Goal: Task Accomplishment & Management: Manage account settings

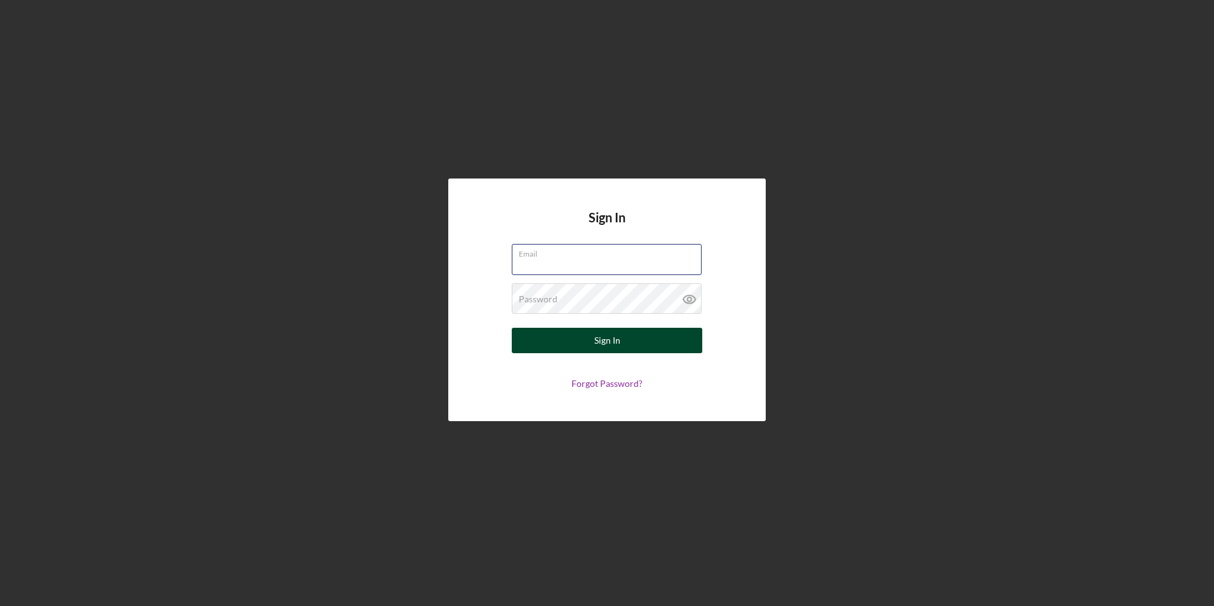
type input "[EMAIL_ADDRESS][DOMAIN_NAME]"
click at [533, 333] on button "Sign In" at bounding box center [607, 340] width 190 height 25
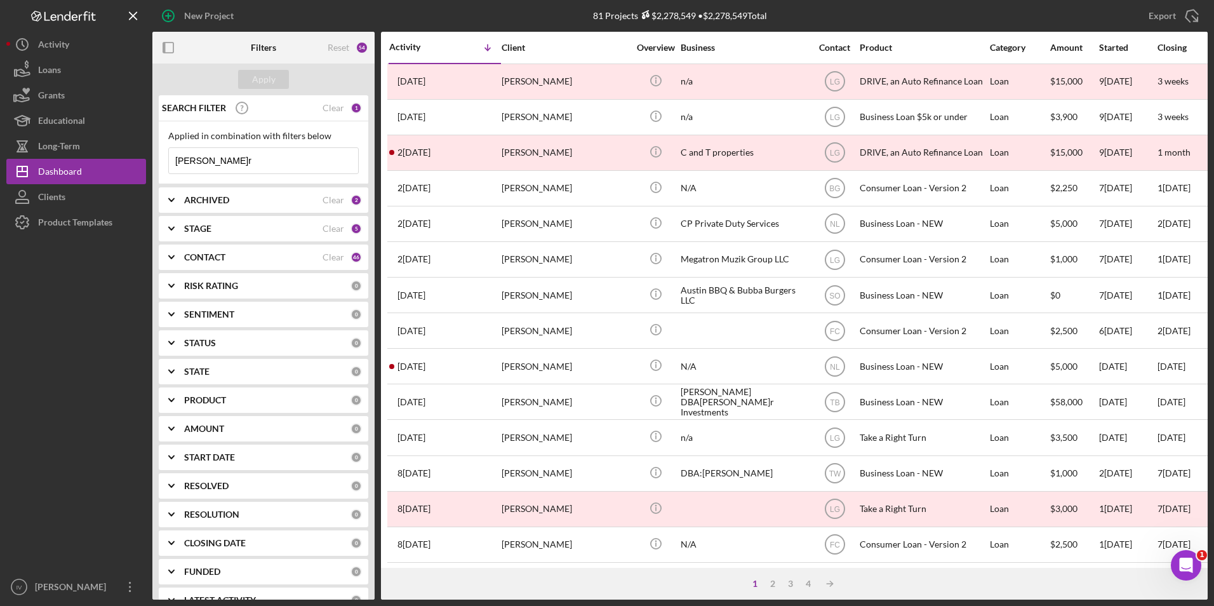
drag, startPoint x: 253, startPoint y: 162, endPoint x: 156, endPoint y: 160, distance: 96.5
click at [156, 160] on div "SEARCH FILTER Clear 1 Applied in combination with filters below[PERSON_NAME]r I…" at bounding box center [263, 347] width 222 height 504
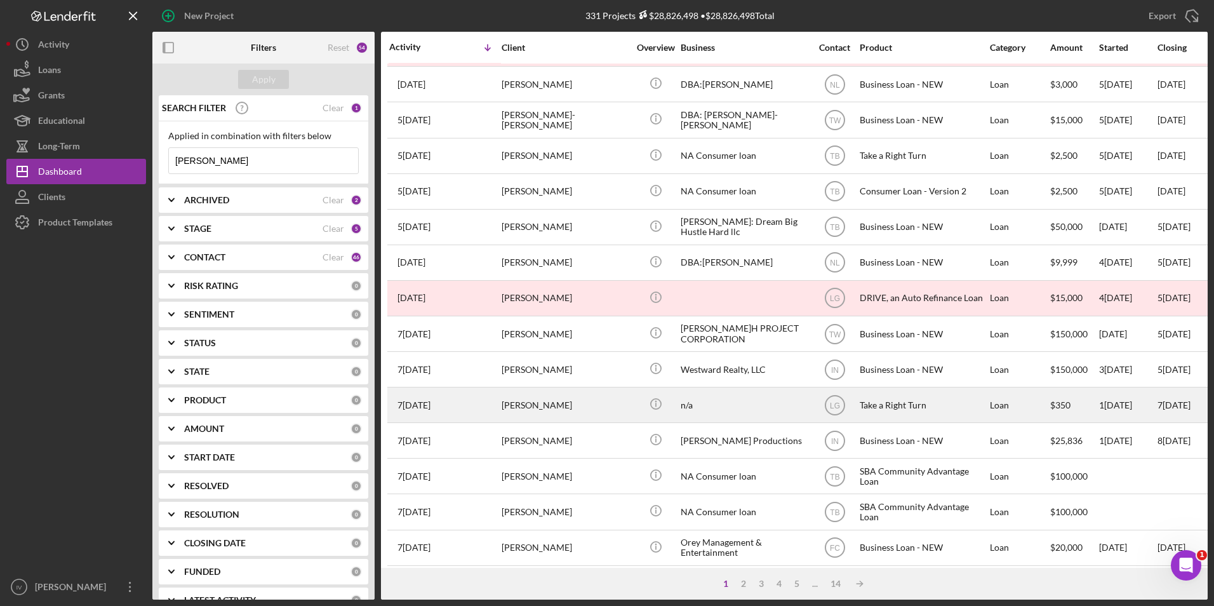
scroll to position [254, 0]
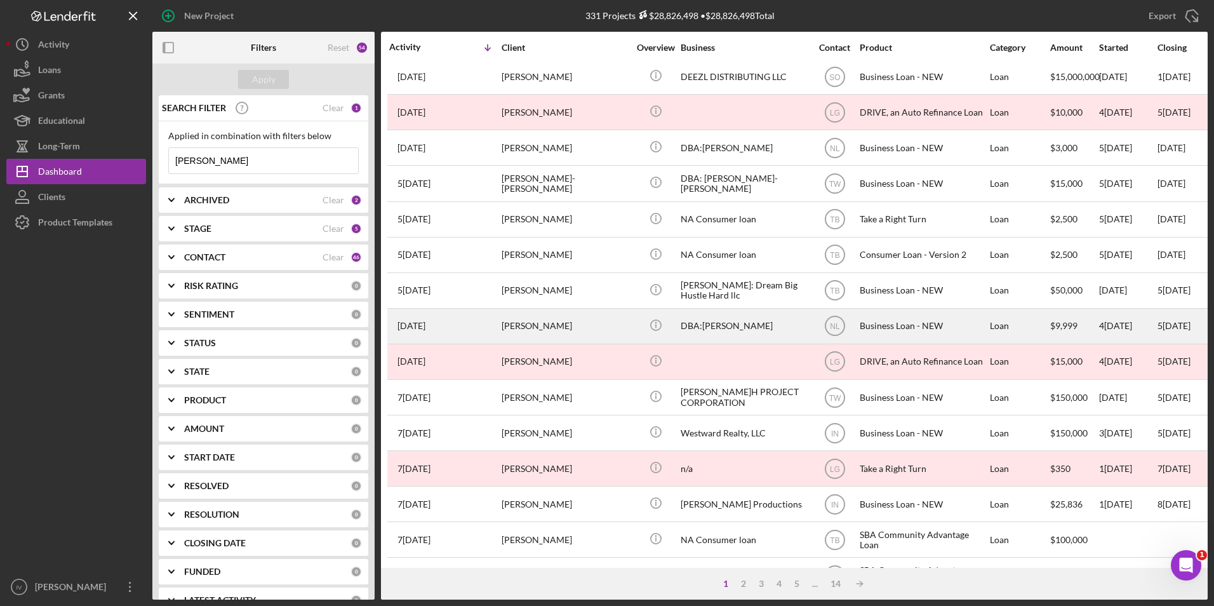
type input "[PERSON_NAME]"
click at [567, 330] on div "[PERSON_NAME]" at bounding box center [564, 326] width 127 height 34
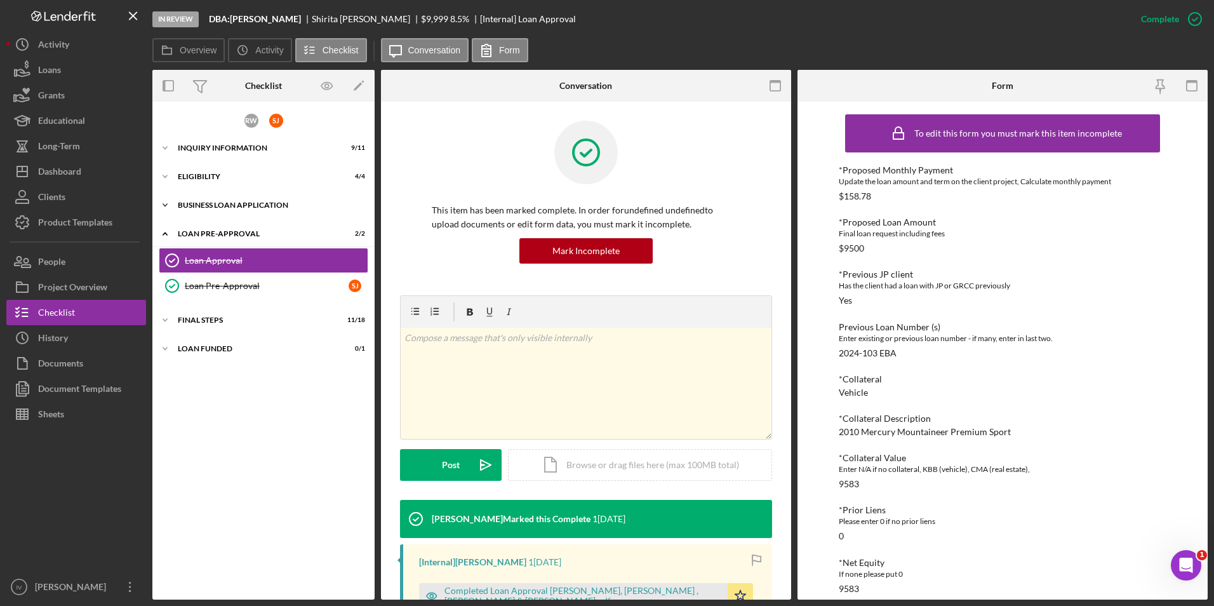
click at [216, 202] on div "BUSINESS LOAN APPLICATION" at bounding box center [268, 205] width 181 height 8
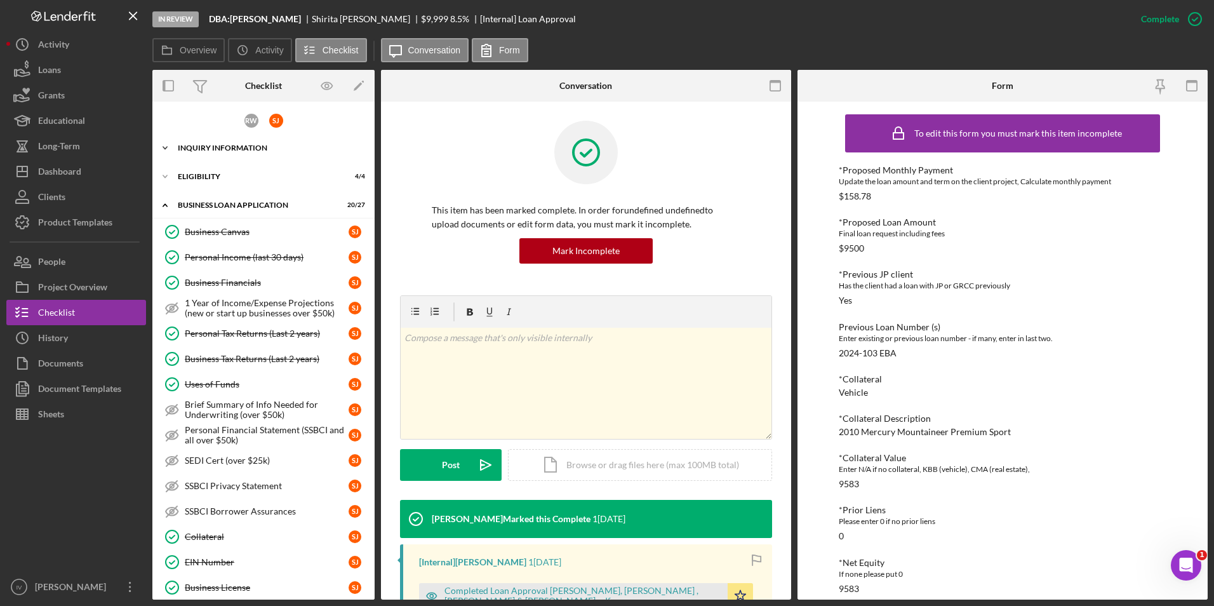
click at [192, 139] on div "Icon/Expander INQUIRY INFORMATION 9 / 11" at bounding box center [263, 147] width 222 height 25
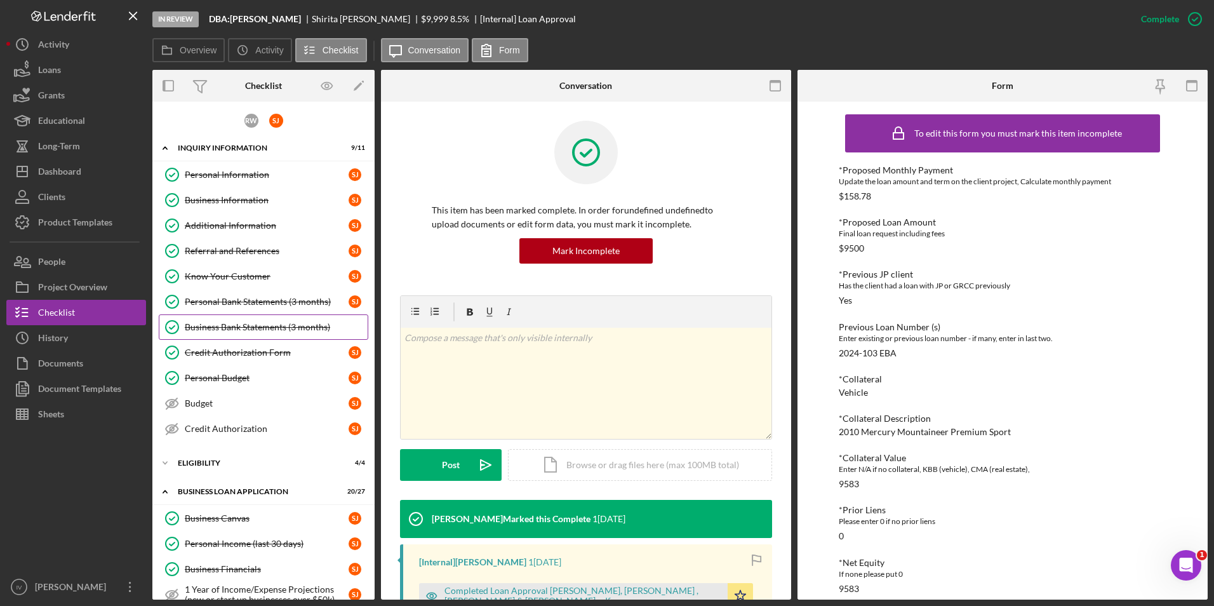
click at [229, 323] on div "Business Bank Statements (3 months)" at bounding box center [276, 327] width 183 height 10
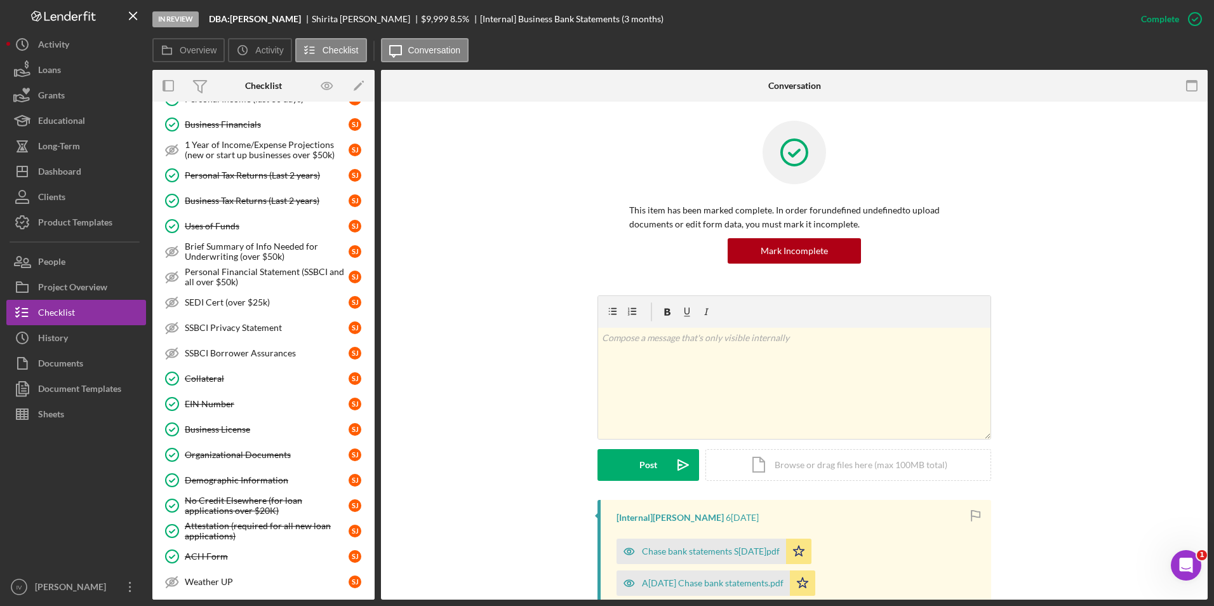
scroll to position [748, 0]
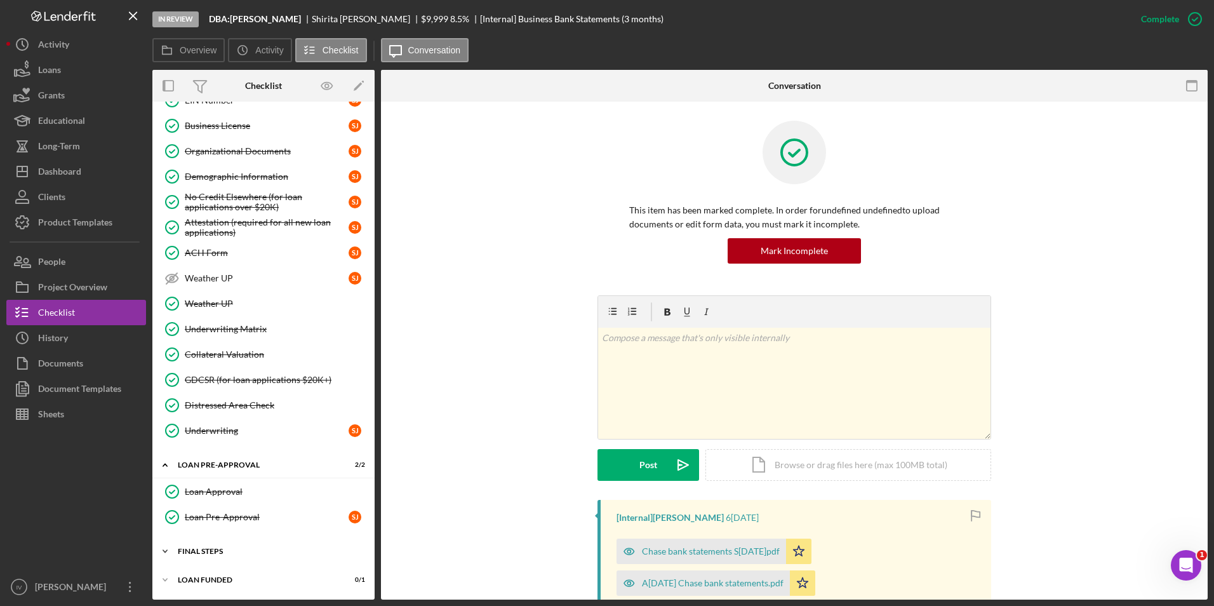
click at [248, 378] on div "Icon/Expander FINAL STEPS 11 / 18" at bounding box center [263, 550] width 222 height 25
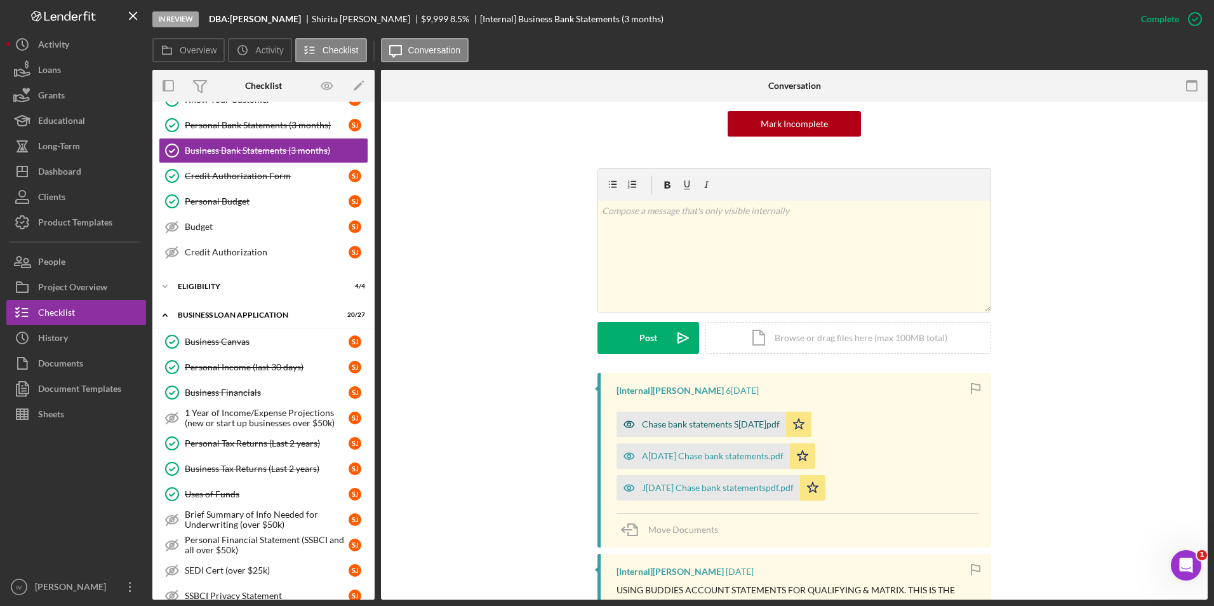
scroll to position [317, 0]
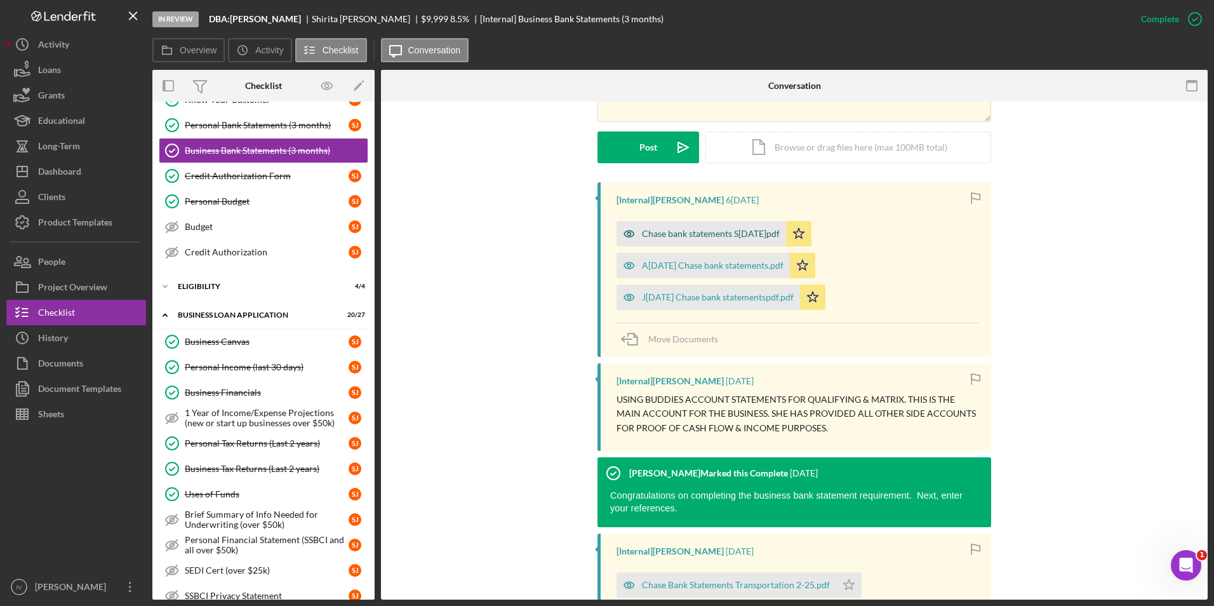
click at [584, 230] on div "Chase bank statements S[DATE]pdf" at bounding box center [711, 234] width 138 height 10
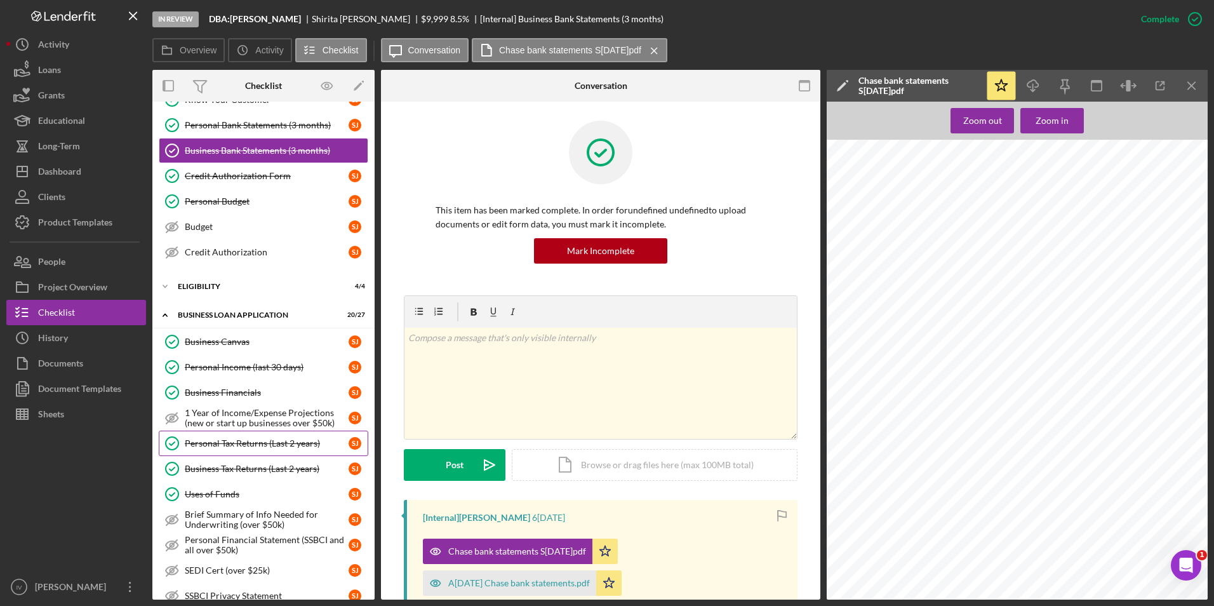
scroll to position [0, 0]
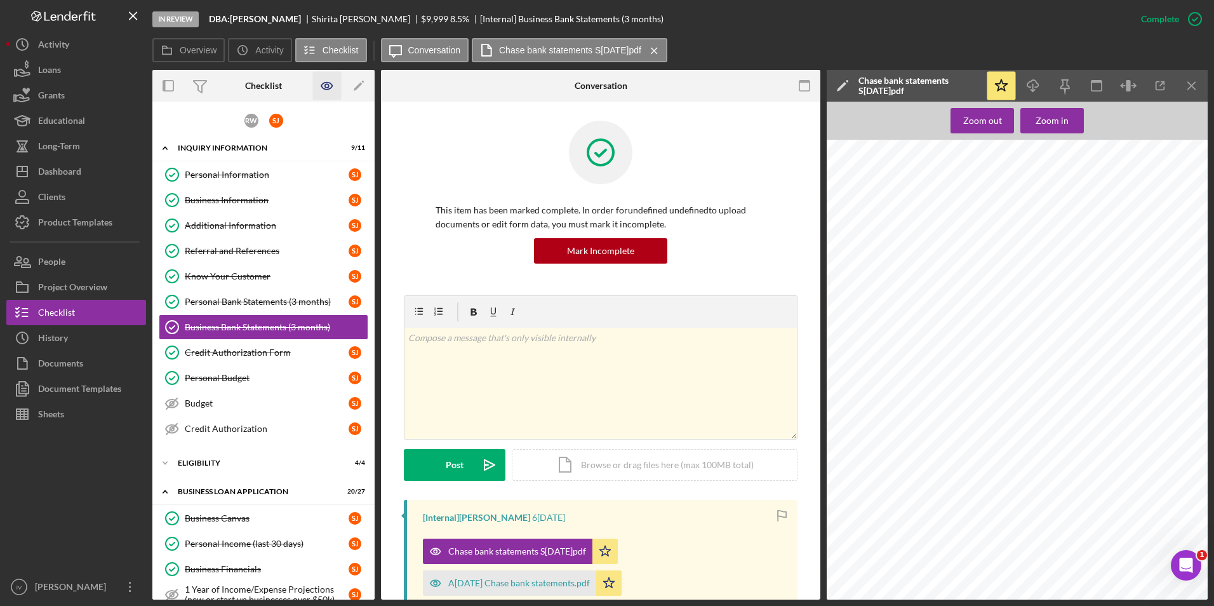
click at [328, 87] on icon "button" at bounding box center [327, 86] width 4 height 4
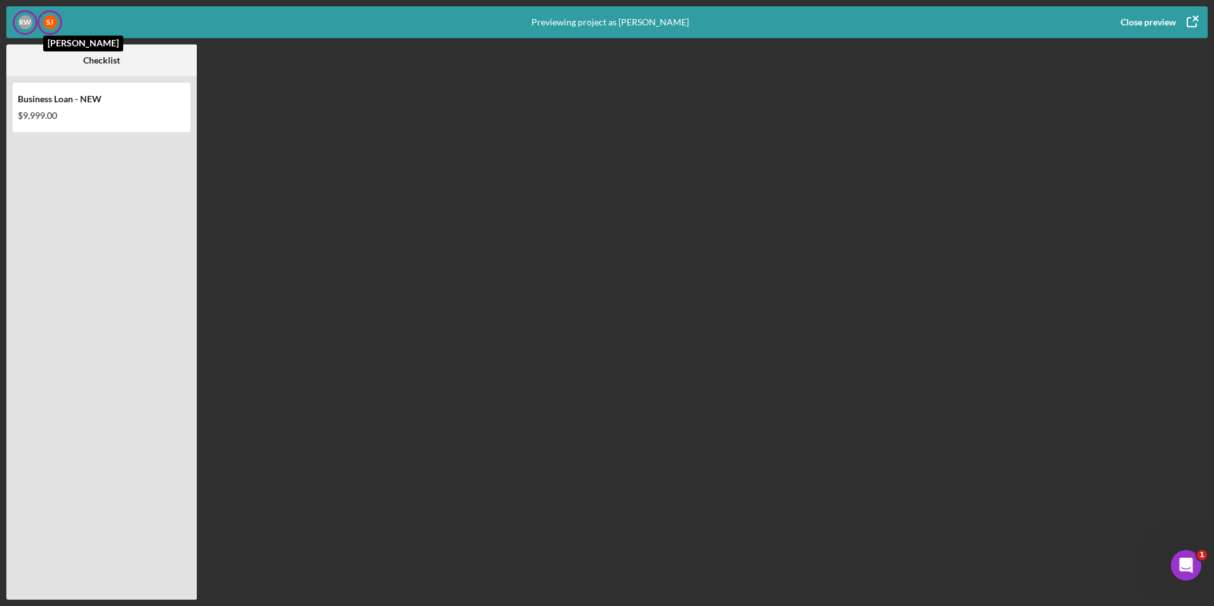
click at [49, 20] on div "[PERSON_NAME]J" at bounding box center [50, 22] width 14 height 14
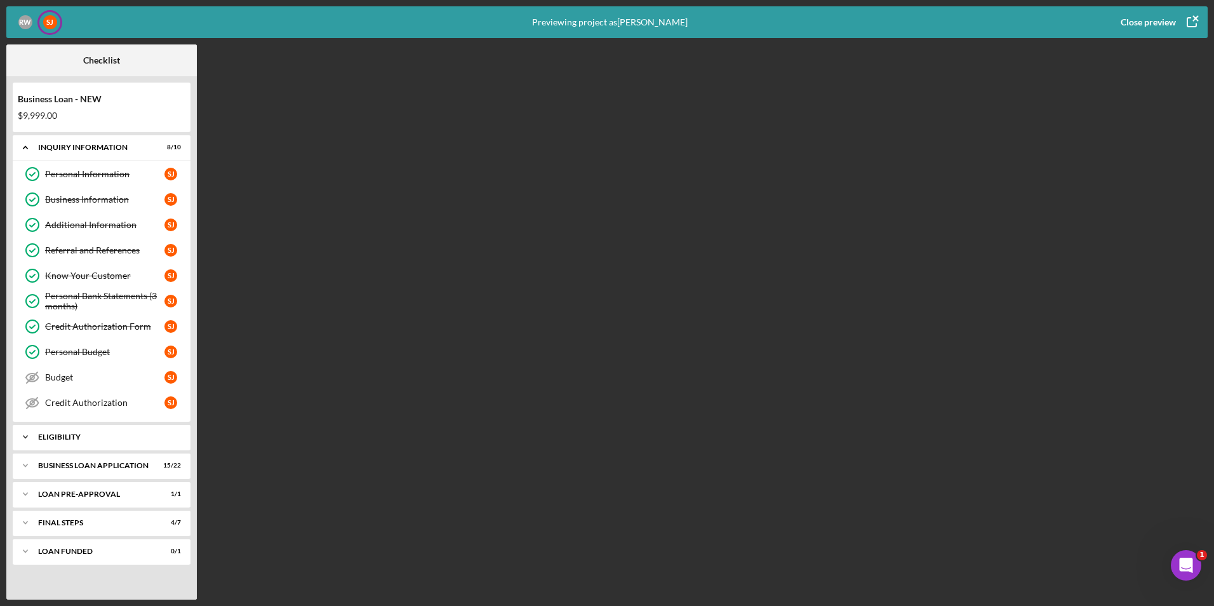
click at [30, 378] on icon "Icon/Expander" at bounding box center [25, 436] width 25 height 25
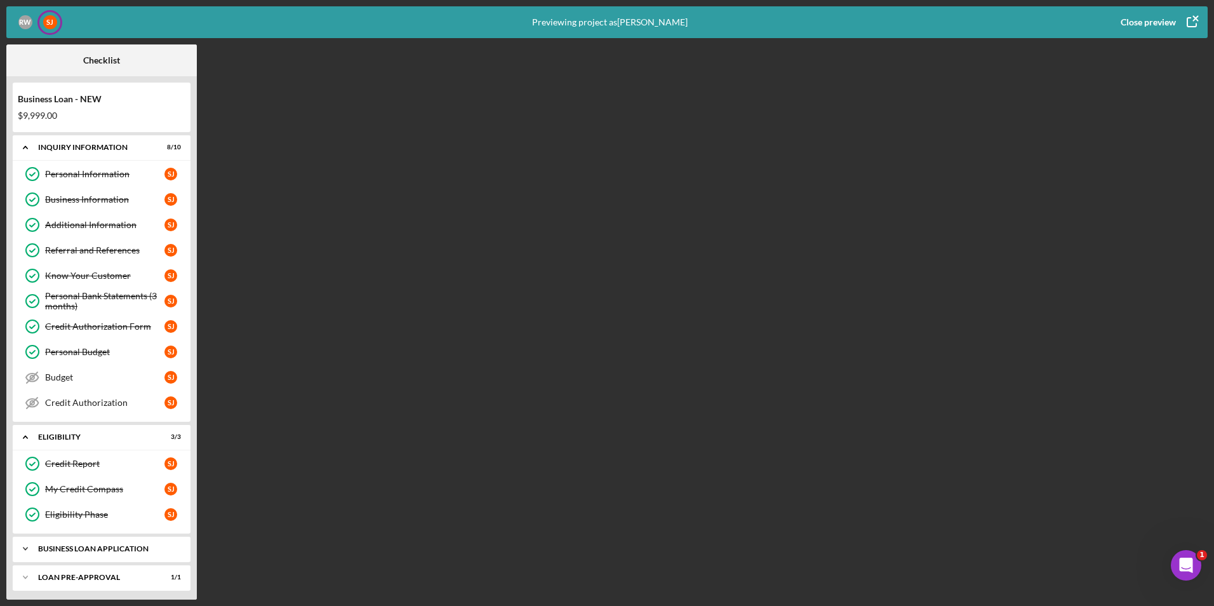
click at [43, 378] on div "Icon/Expander BUSINESS LOAN APPLICATION 15 / 22" at bounding box center [102, 548] width 178 height 25
click at [29, 25] on div "R W" at bounding box center [25, 22] width 14 height 14
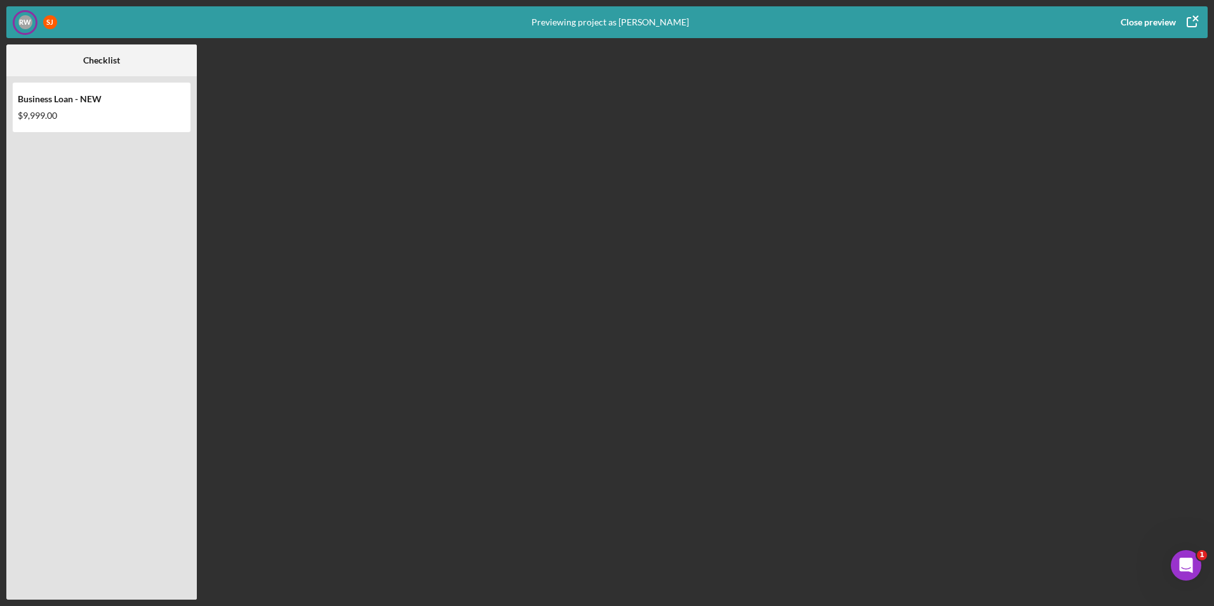
click at [584, 22] on icon "button" at bounding box center [1192, 22] width 32 height 32
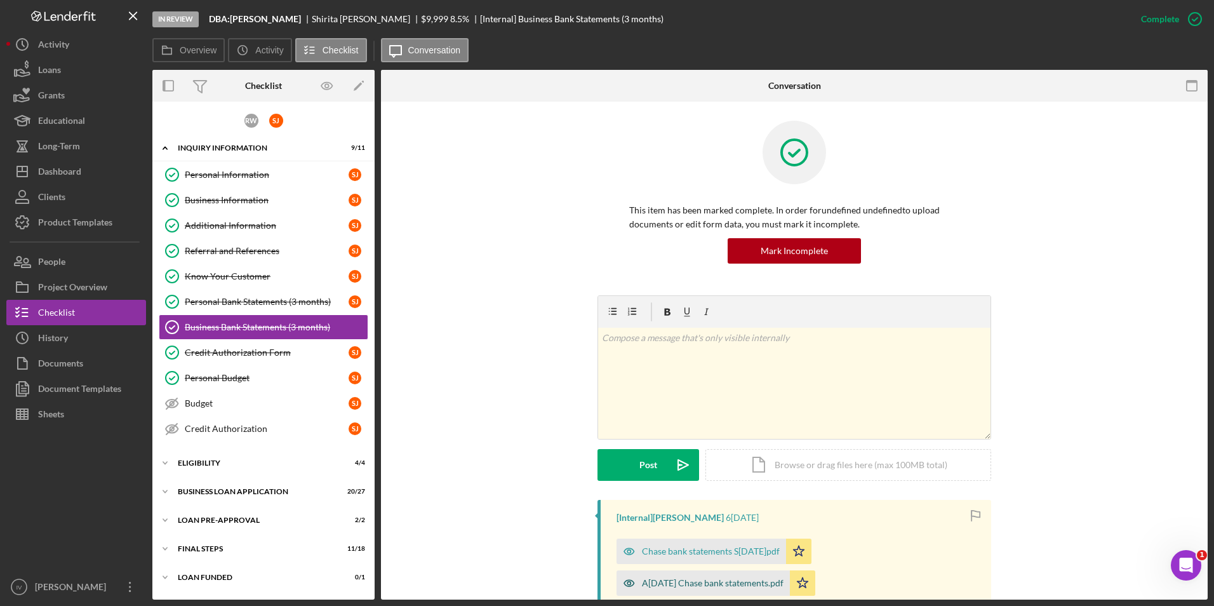
scroll to position [190, 0]
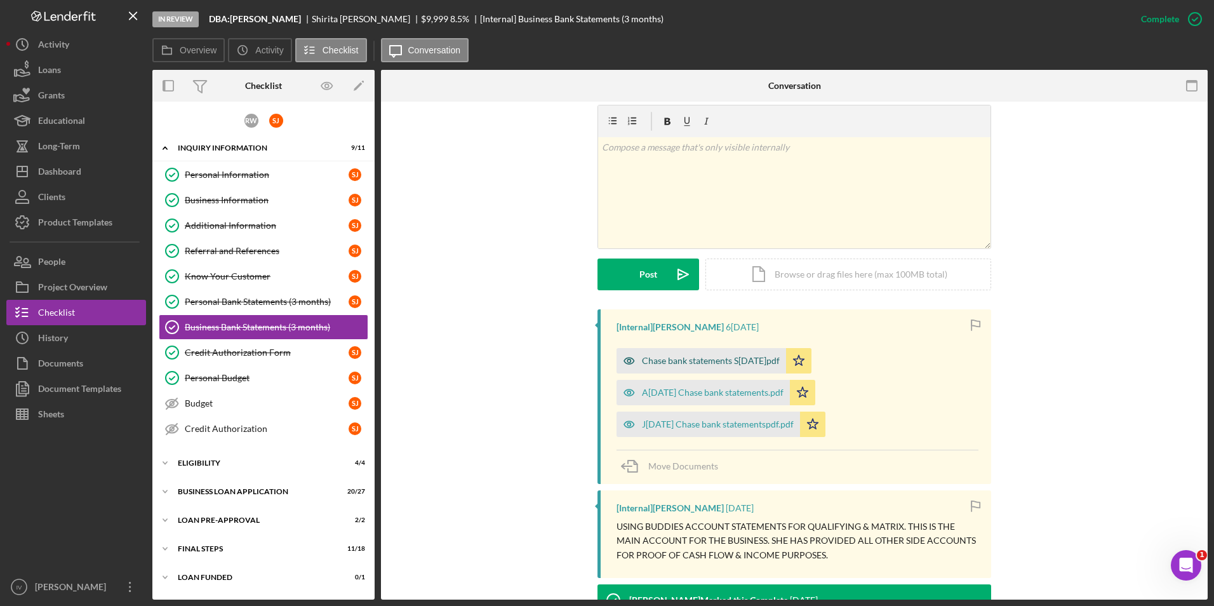
click at [584, 353] on div "Chase bank statements S[DATE]pdf" at bounding box center [700, 360] width 169 height 25
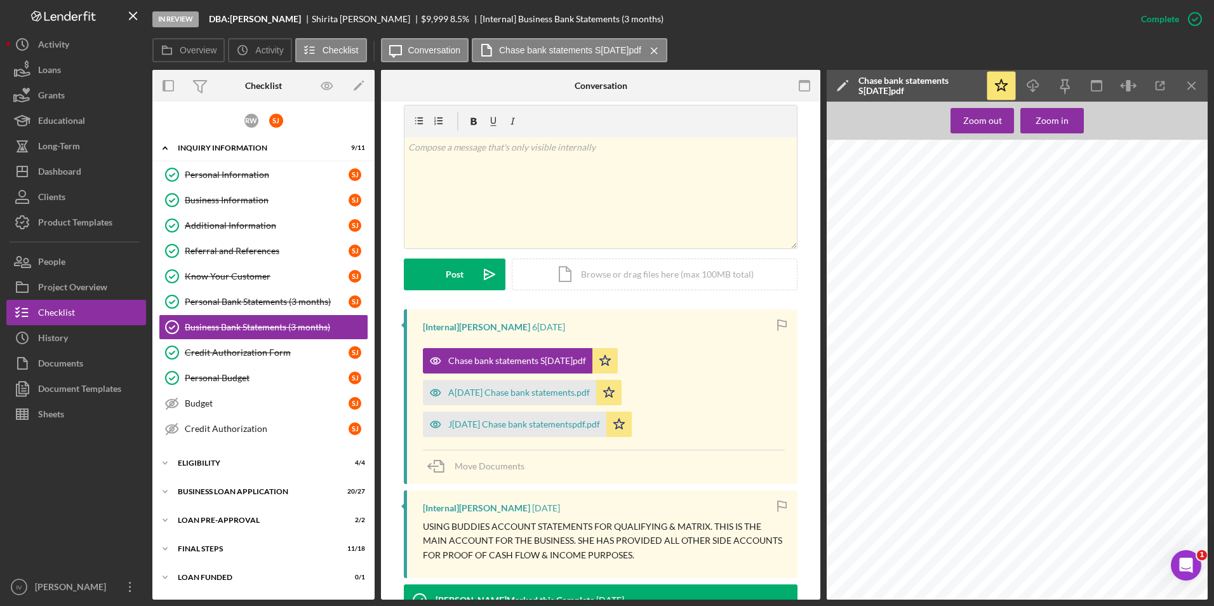
scroll to position [0, 0]
drag, startPoint x: 73, startPoint y: 343, endPoint x: 92, endPoint y: 410, distance: 69.9
click at [73, 343] on button "Icon/History History" at bounding box center [76, 337] width 140 height 25
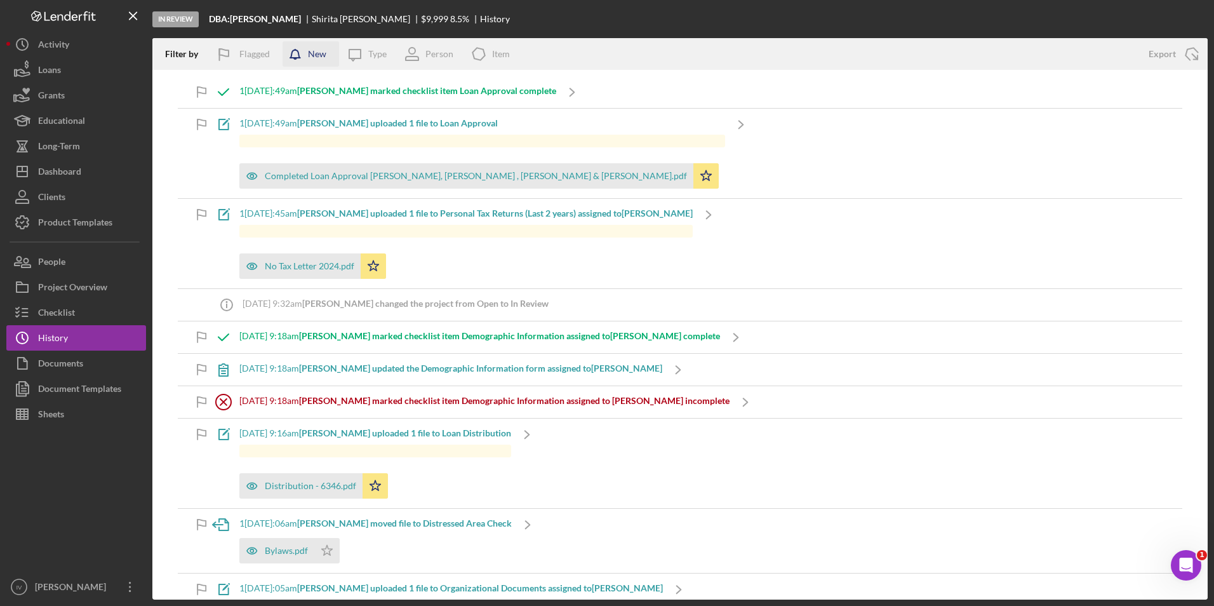
click at [307, 55] on icon "button" at bounding box center [298, 57] width 32 height 32
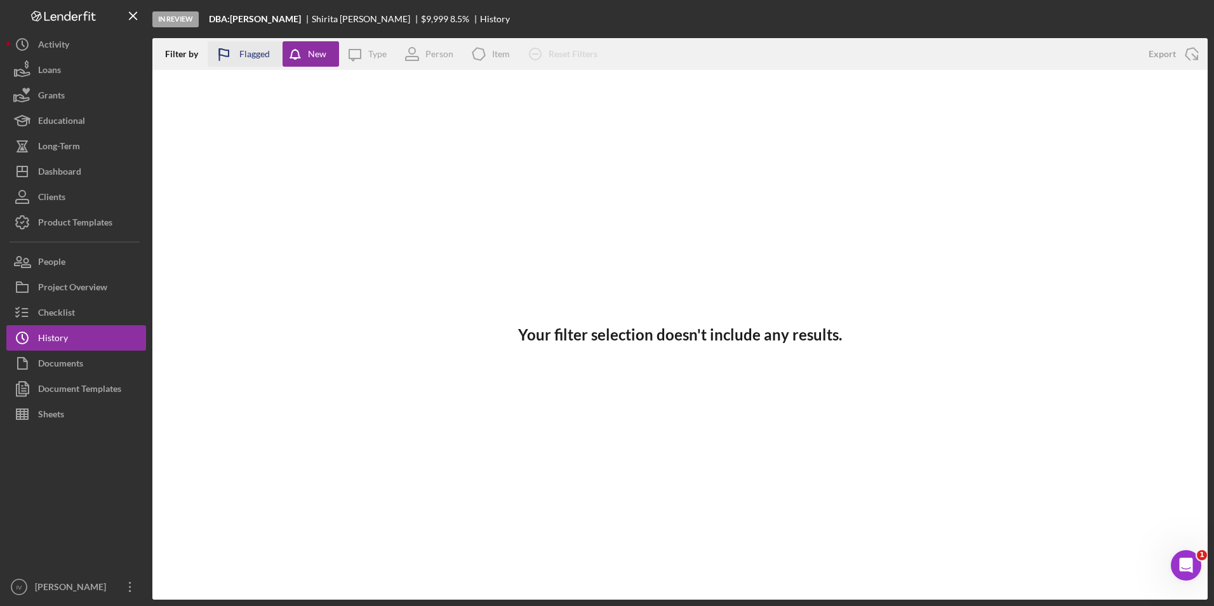
click at [235, 59] on icon "button" at bounding box center [224, 55] width 32 height 32
click at [567, 56] on div "Reset Filters" at bounding box center [572, 53] width 49 height 25
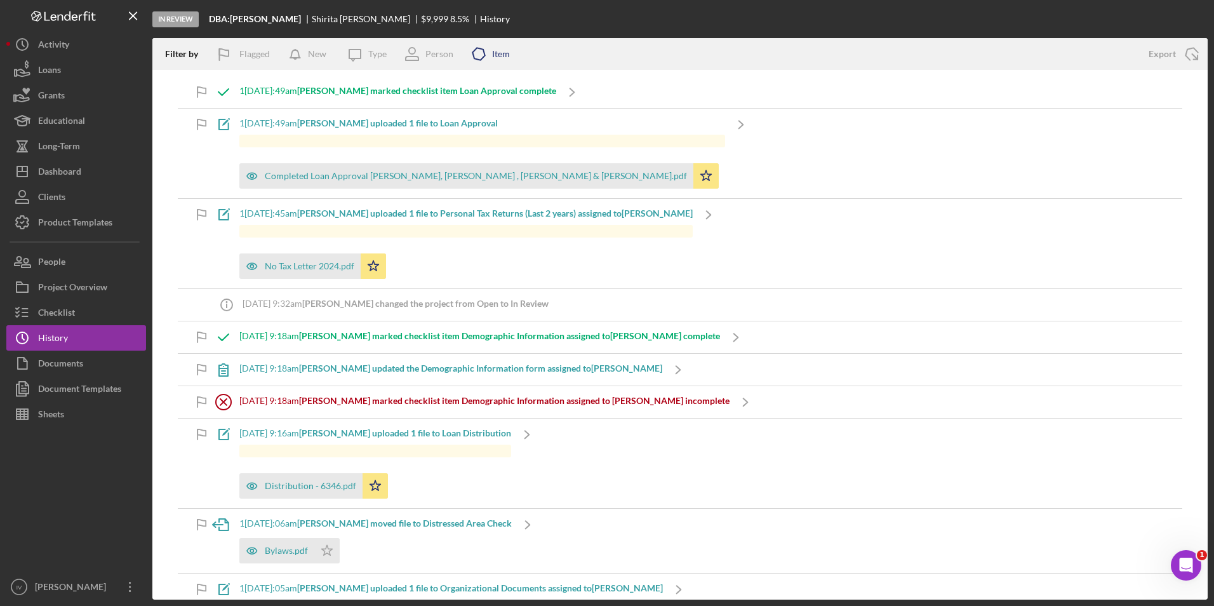
click at [497, 63] on div "Icon/Product Item" at bounding box center [486, 54] width 47 height 32
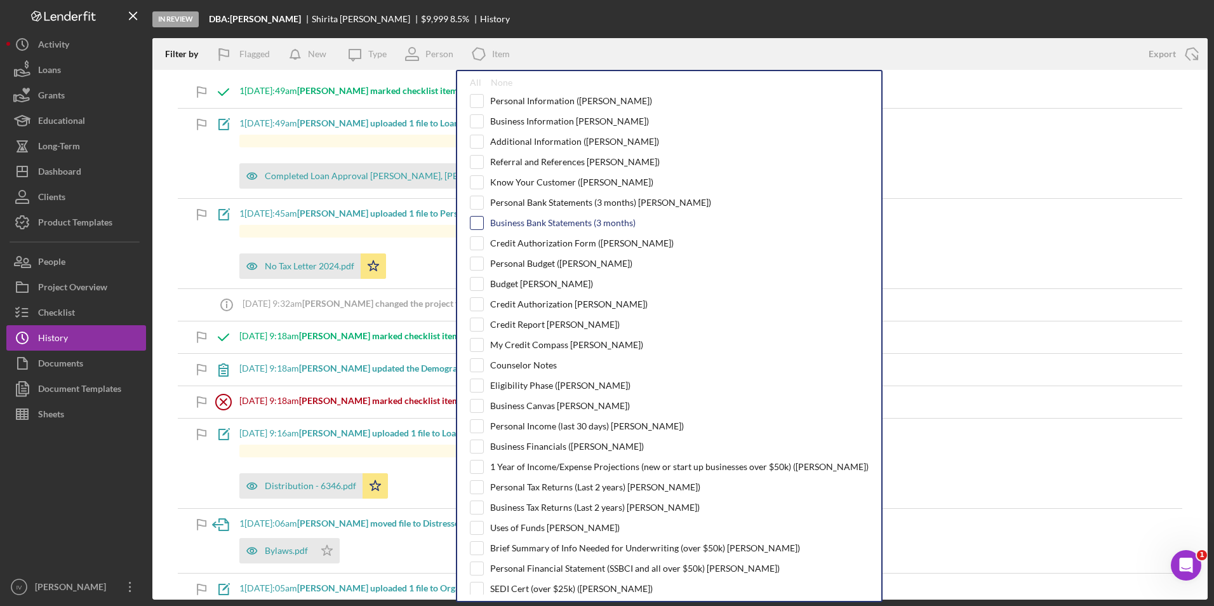
click at [479, 228] on input "checkbox" at bounding box center [476, 222] width 13 height 13
checkbox input "true"
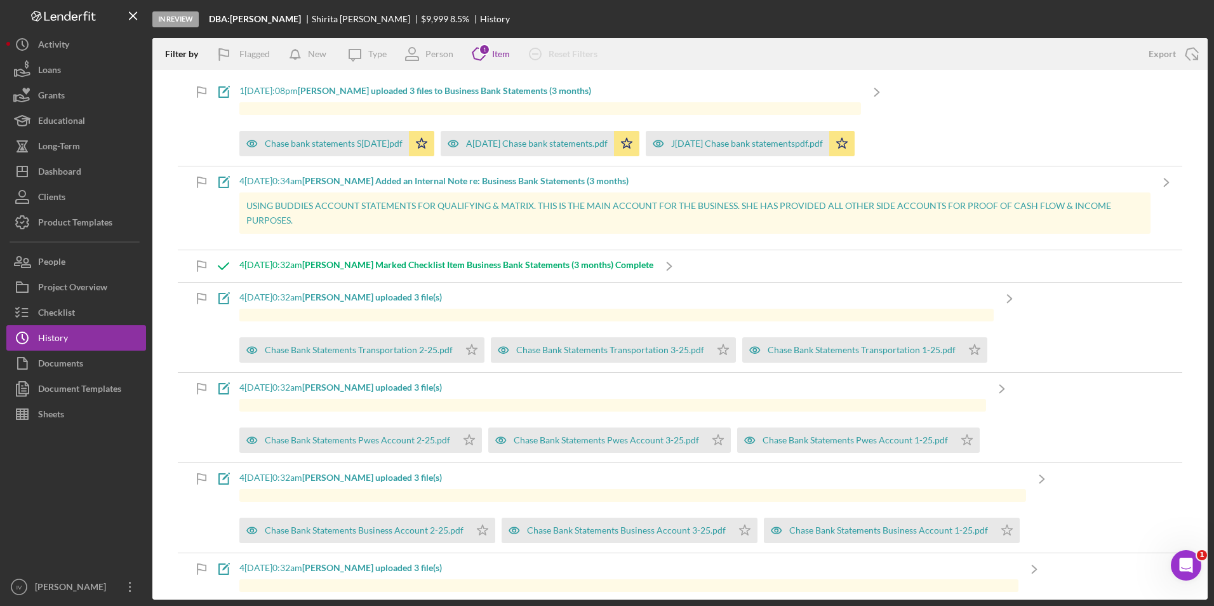
click at [189, 131] on div "Icon/Note 1[DATE]:08pm [PERSON_NAME] uploaded 3 files to Business Bank Statemen…" at bounding box center [680, 121] width 1004 height 90
click at [503, 53] on div "Item" at bounding box center [501, 54] width 18 height 10
click at [584, 53] on div "Reset Filters" at bounding box center [572, 53] width 49 height 25
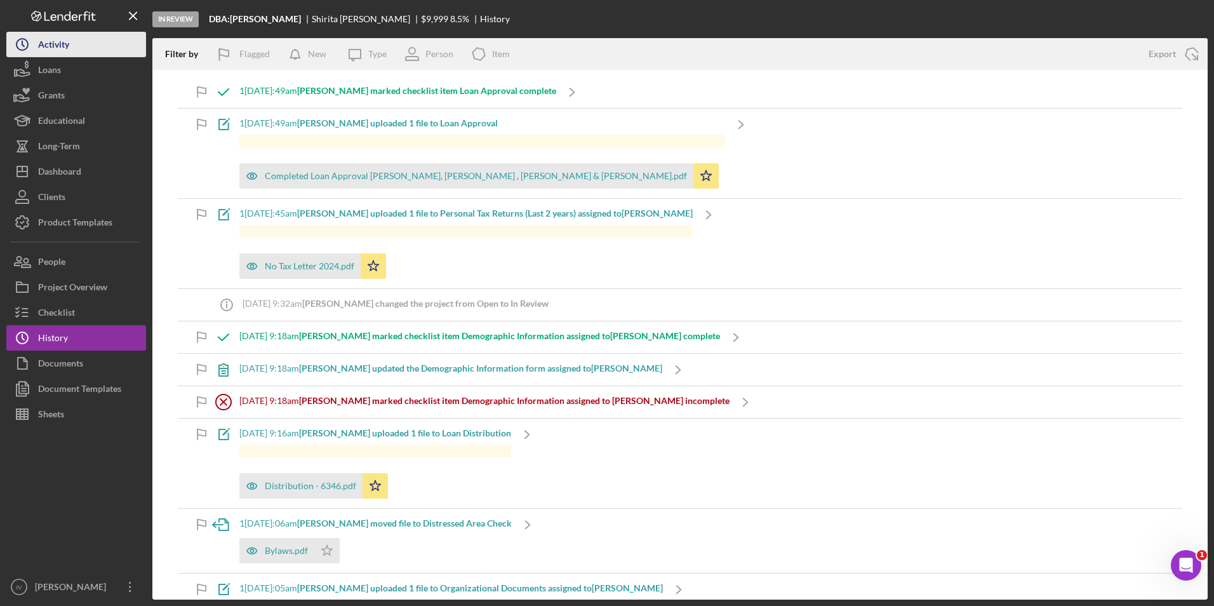
click at [70, 37] on button "Icon/History Activity" at bounding box center [76, 44] width 140 height 25
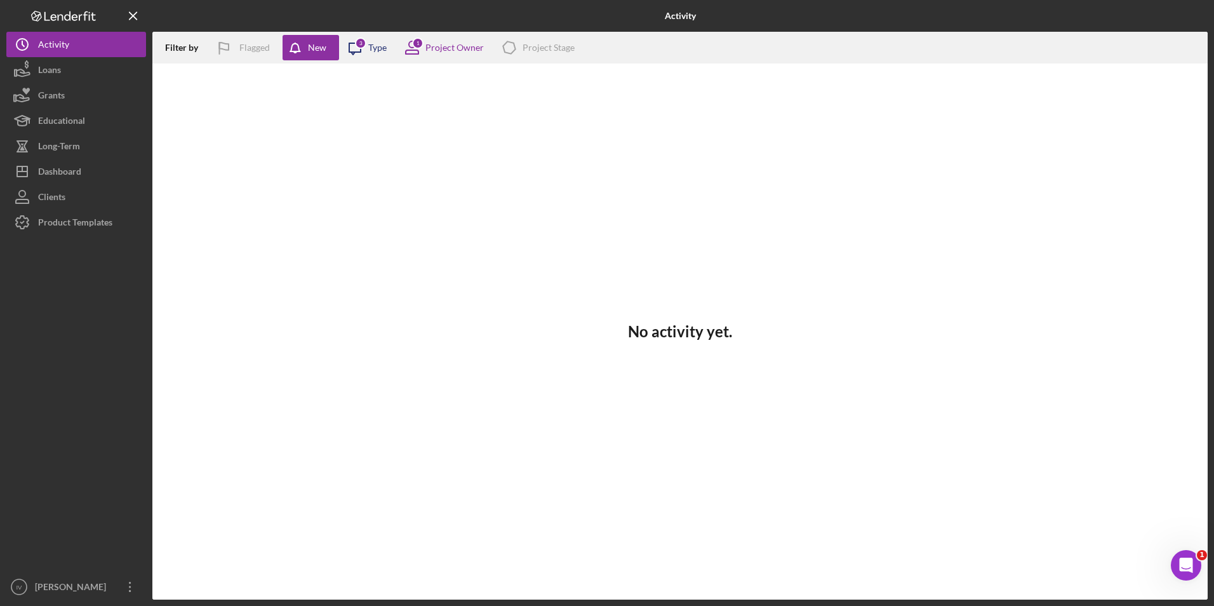
click at [381, 50] on div "Type" at bounding box center [377, 48] width 18 height 10
click at [555, 48] on div "Project Stage" at bounding box center [548, 48] width 52 height 10
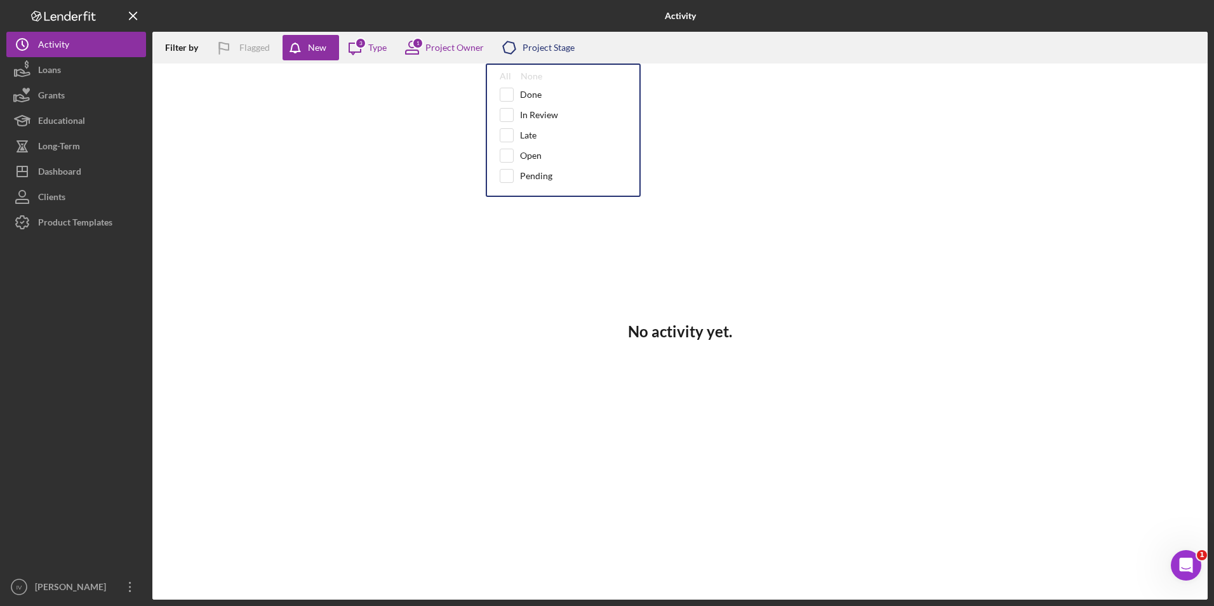
click at [531, 51] on div "Project Stage" at bounding box center [548, 48] width 52 height 10
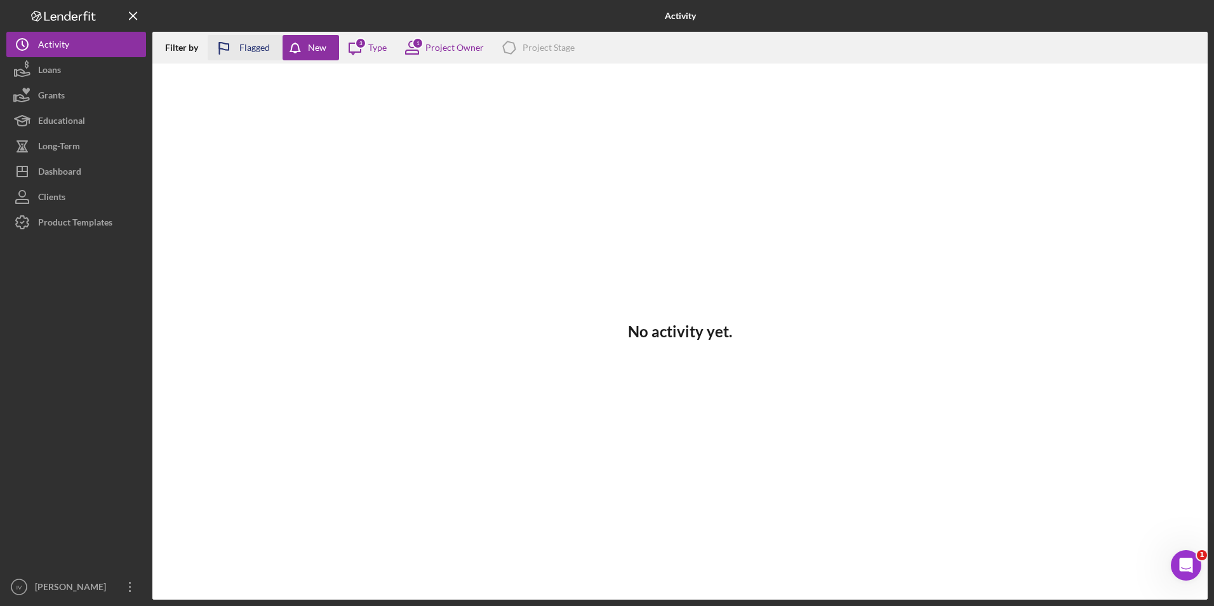
click at [245, 55] on div "Flagged" at bounding box center [254, 47] width 30 height 25
click at [182, 56] on div "Filter by Flagged New Icon/Message 3 Type 1 Project Owner Icon/Product Project …" at bounding box center [679, 48] width 1055 height 32
click at [373, 48] on div "Type" at bounding box center [377, 48] width 18 height 10
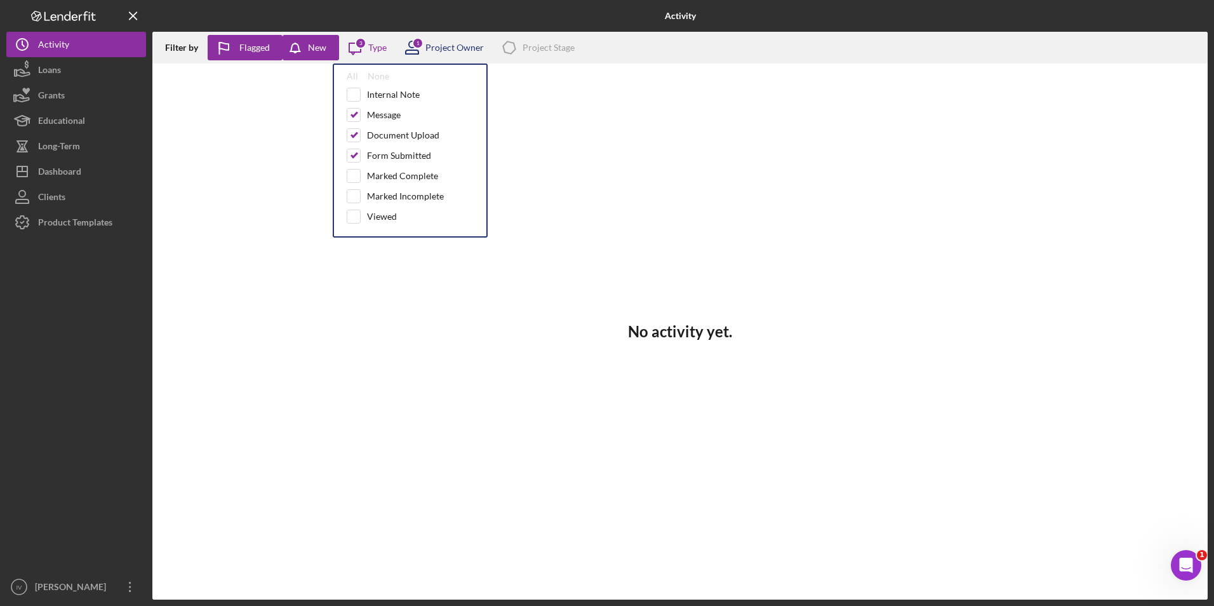
click at [448, 47] on div "Project Owner" at bounding box center [454, 48] width 58 height 10
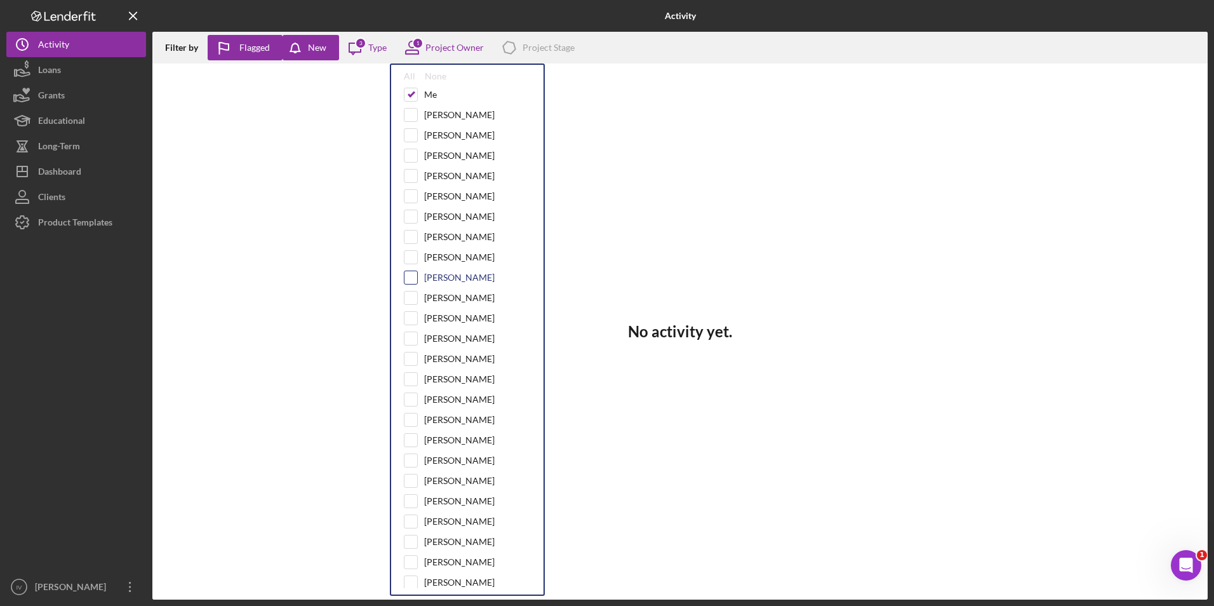
click at [409, 280] on input "checkbox" at bounding box center [410, 277] width 13 height 13
checkbox input "true"
click at [416, 98] on input "checkbox" at bounding box center [410, 94] width 13 height 13
checkbox input "false"
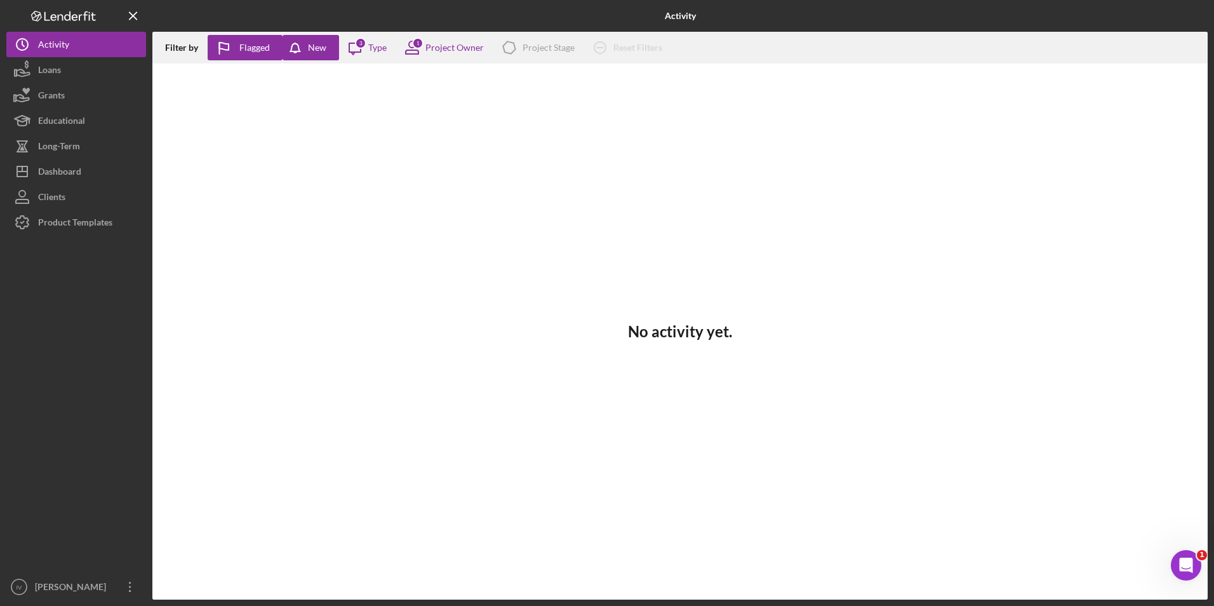
click at [320, 241] on div "No activity yet." at bounding box center [679, 331] width 1055 height 536
click at [433, 43] on div "Project Owner" at bounding box center [454, 48] width 58 height 10
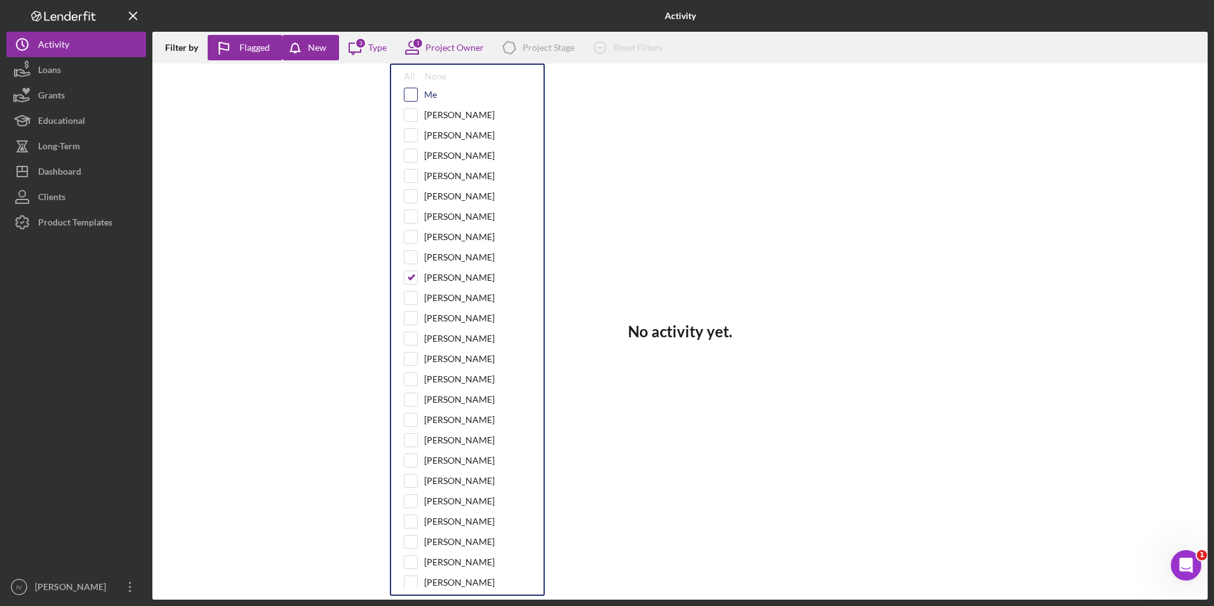
click at [417, 98] on div "Me" at bounding box center [467, 95] width 127 height 14
click at [416, 98] on input "checkbox" at bounding box center [410, 94] width 13 height 13
checkbox input "true"
click at [411, 282] on input "checkbox" at bounding box center [410, 277] width 13 height 13
checkbox input "false"
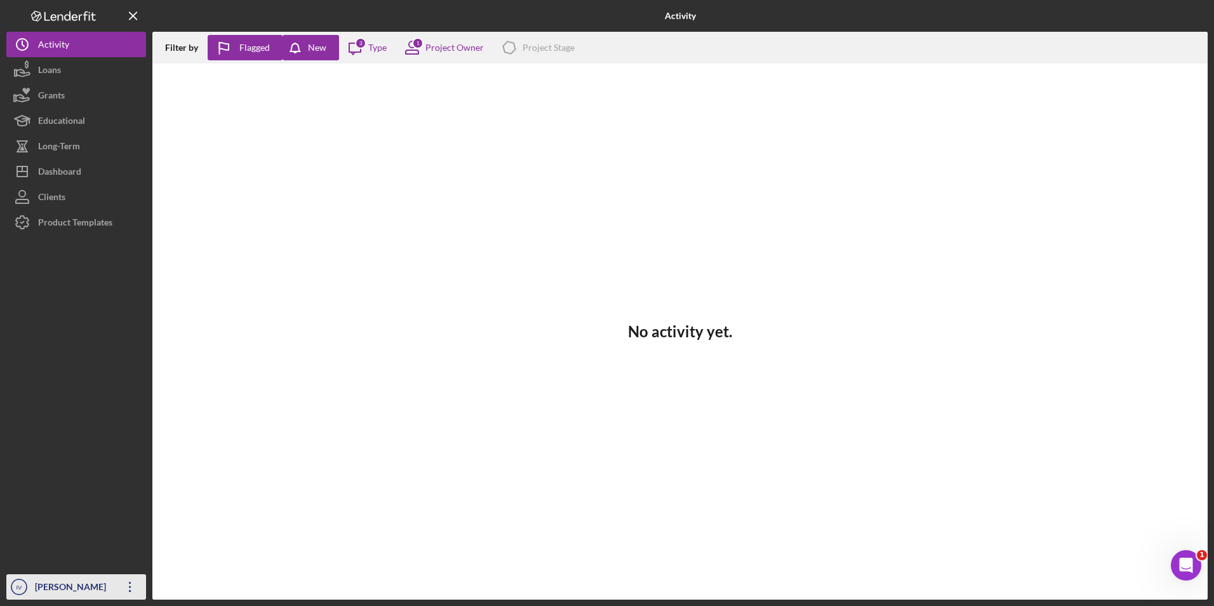
click at [141, 378] on icon "Icon/Overflow" at bounding box center [130, 587] width 32 height 32
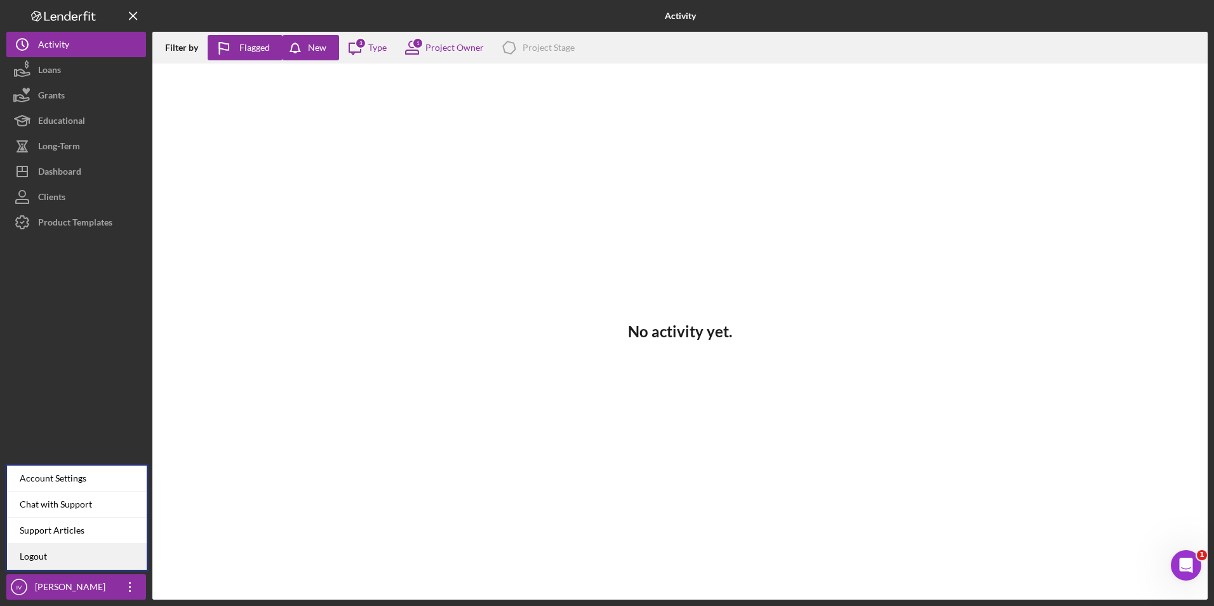
click at [41, 378] on link "Logout" at bounding box center [77, 556] width 140 height 26
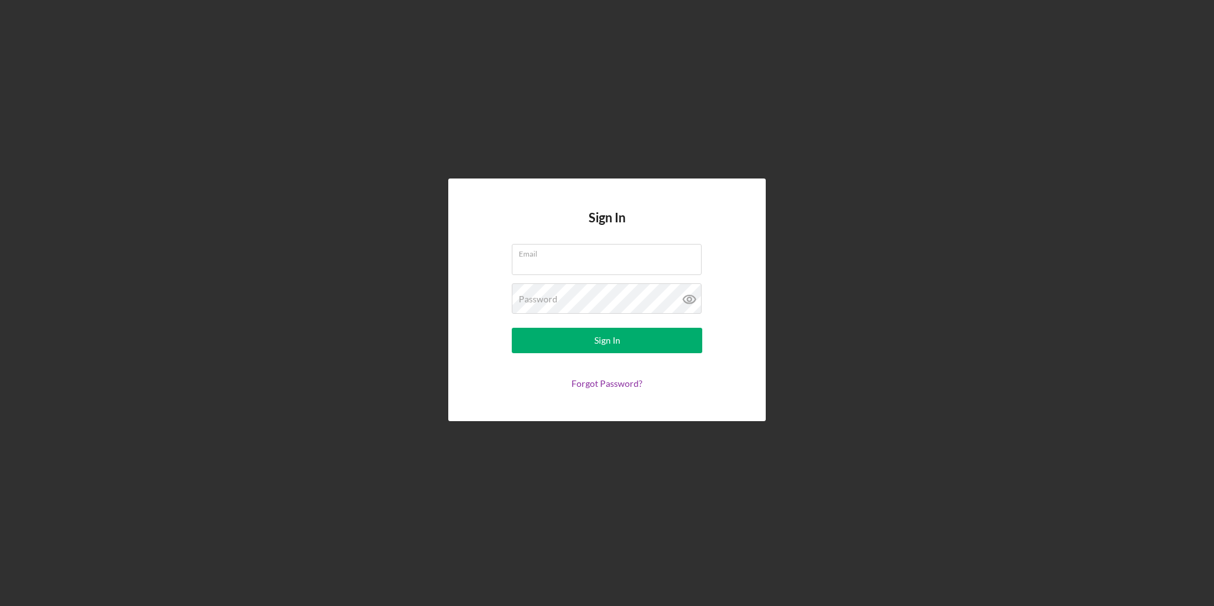
type input "[EMAIL_ADDRESS][DOMAIN_NAME]"
